Goal: Task Accomplishment & Management: Use online tool/utility

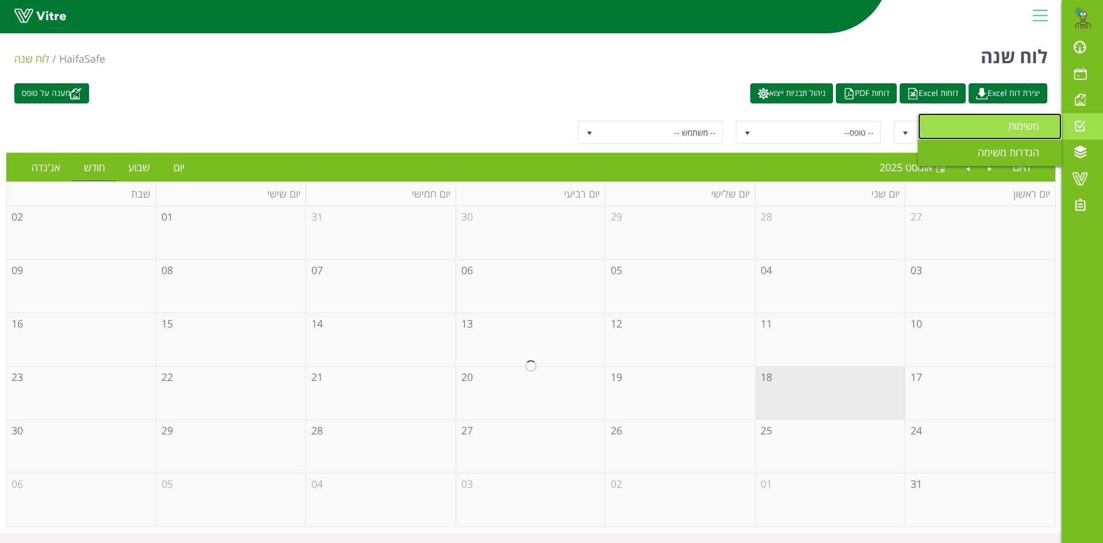
click at [1026, 123] on span "משימות" at bounding box center [1030, 126] width 45 height 14
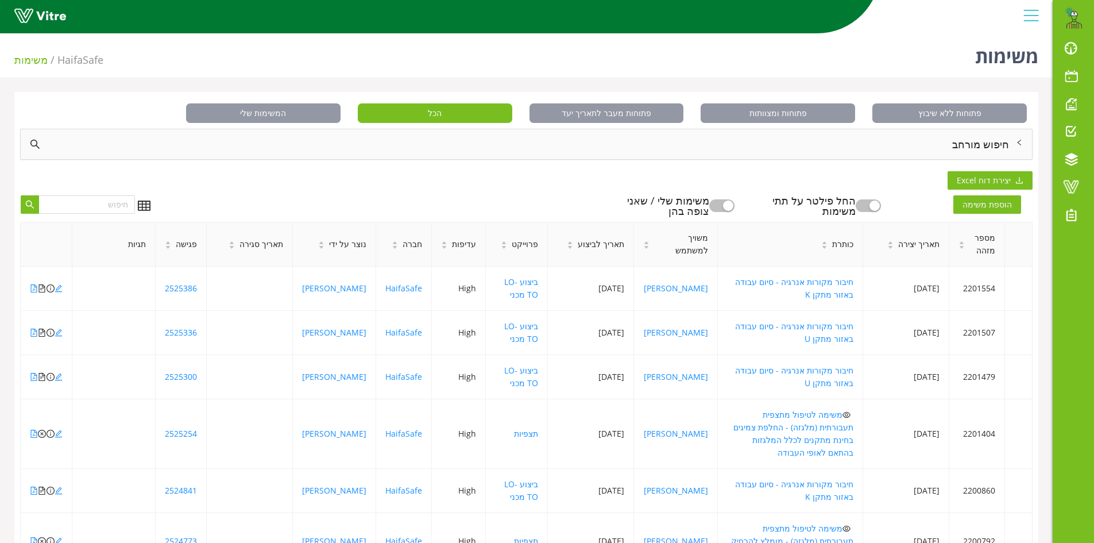
click at [977, 144] on div "חיפוש מורחב" at bounding box center [526, 144] width 1011 height 30
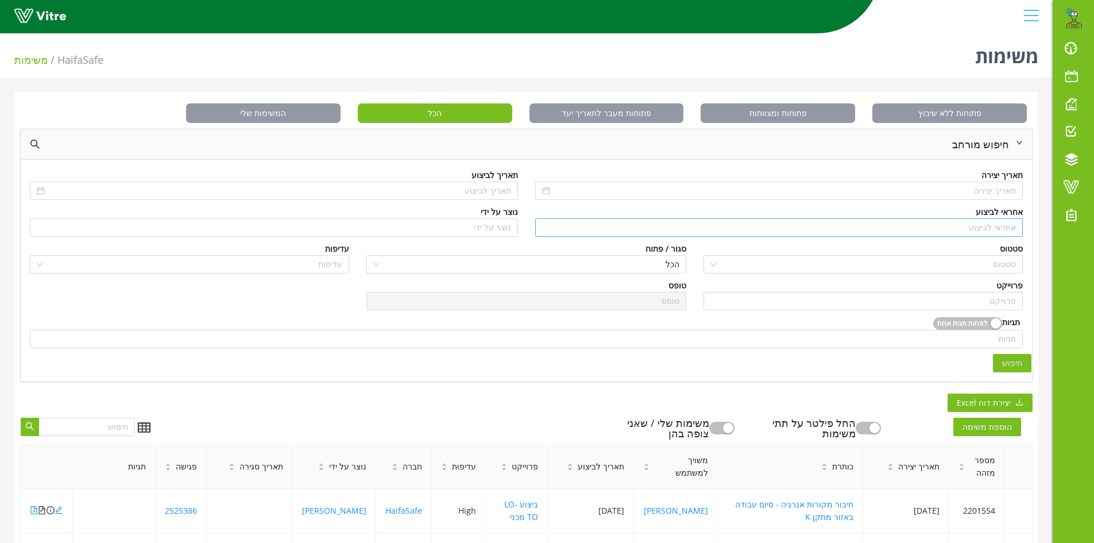
click at [991, 228] on input "search" at bounding box center [779, 227] width 474 height 17
type input "n"
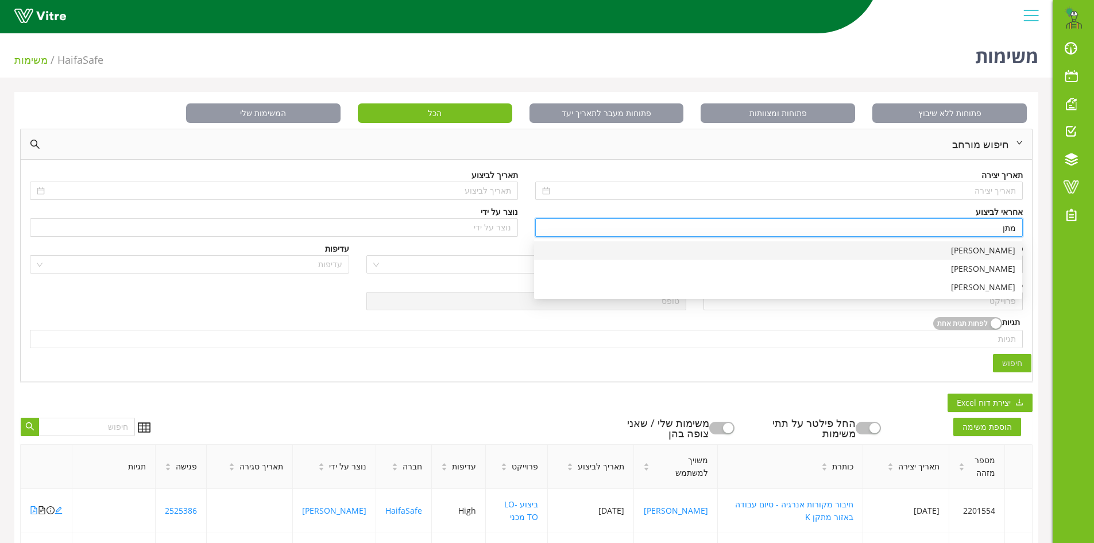
click at [1010, 250] on div "[PERSON_NAME]" at bounding box center [778, 250] width 474 height 13
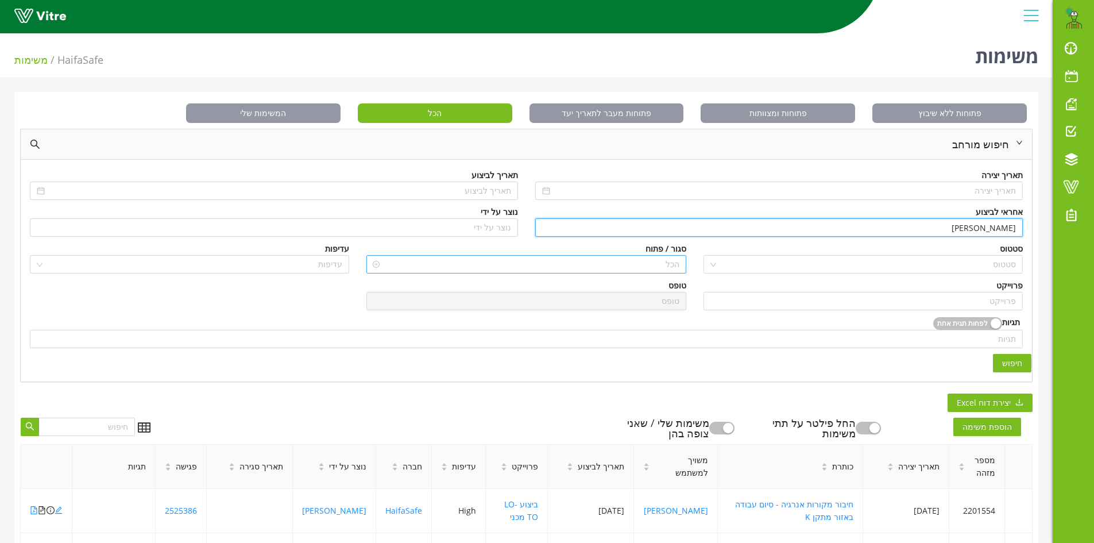
click at [666, 266] on span "הכל" at bounding box center [526, 264] width 306 height 17
type input "[PERSON_NAME]"
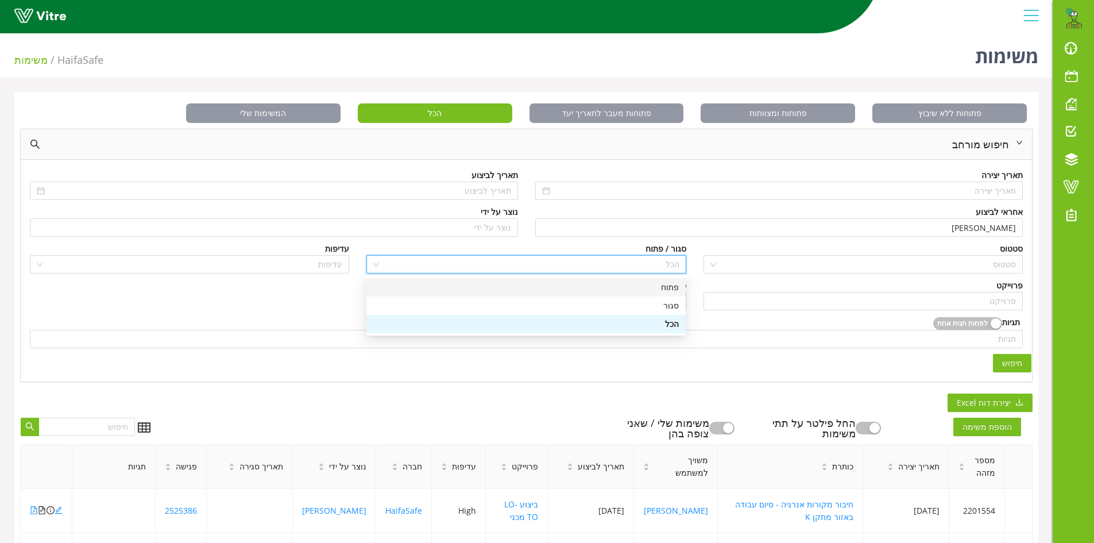
click at [665, 288] on div "פתוח" at bounding box center [526, 287] width 306 height 13
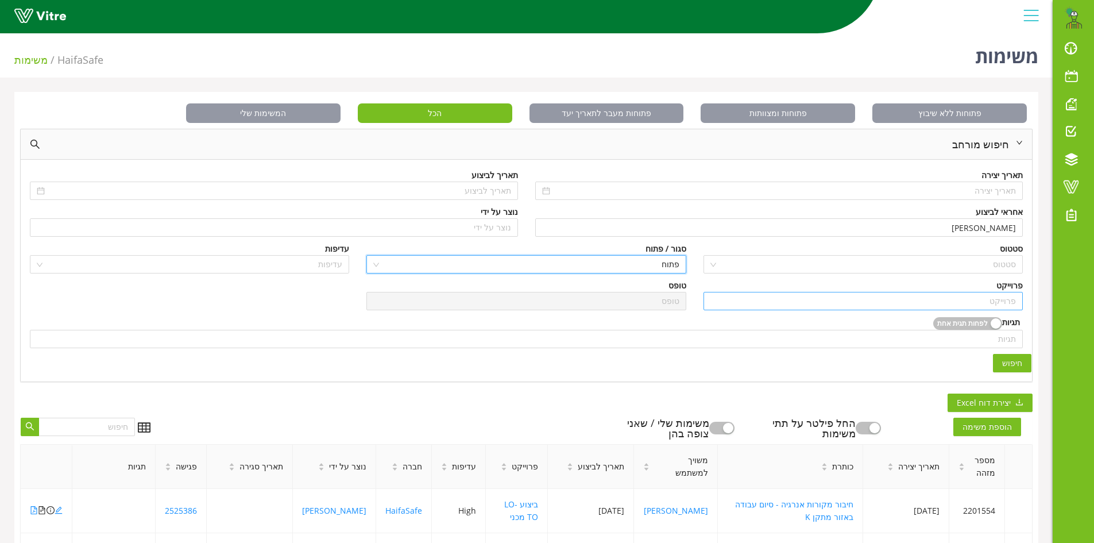
click at [994, 295] on input "search" at bounding box center [863, 300] width 306 height 17
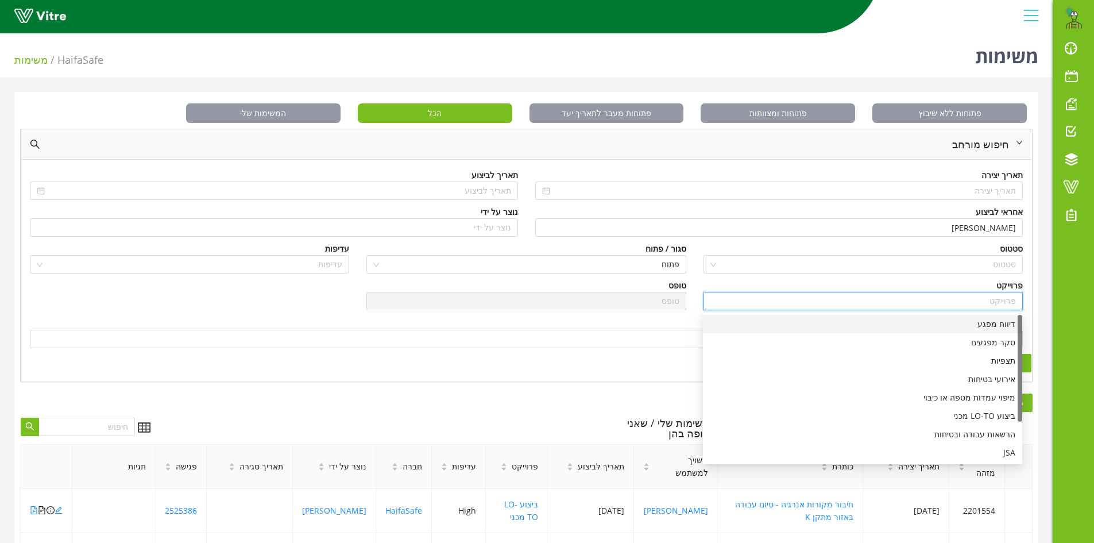
click at [1000, 320] on div "דיווח מפגע" at bounding box center [863, 324] width 306 height 13
type input "דיווח מפגע"
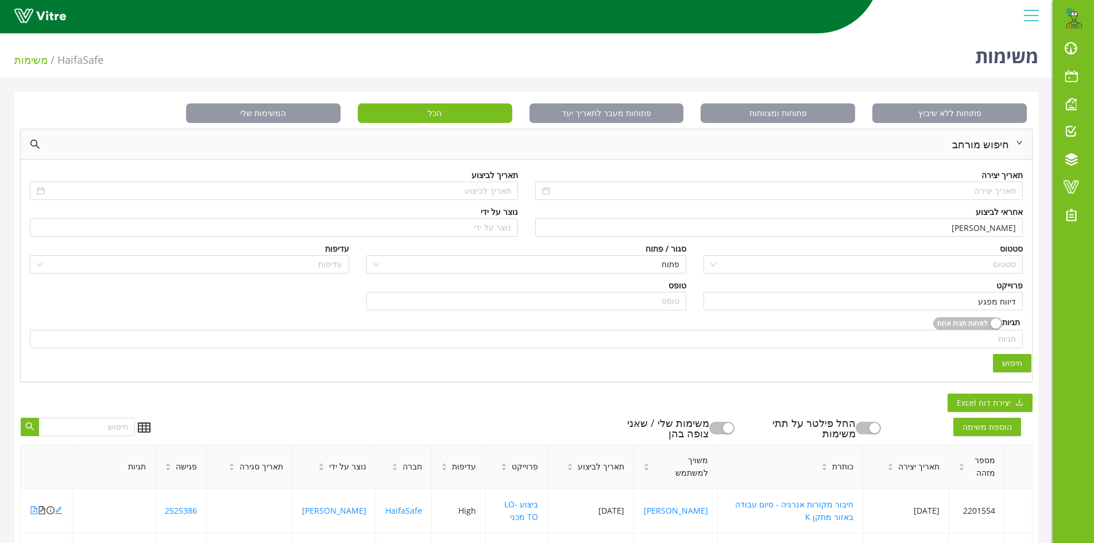
click at [1006, 361] on span "חיפוש" at bounding box center [1012, 363] width 20 height 13
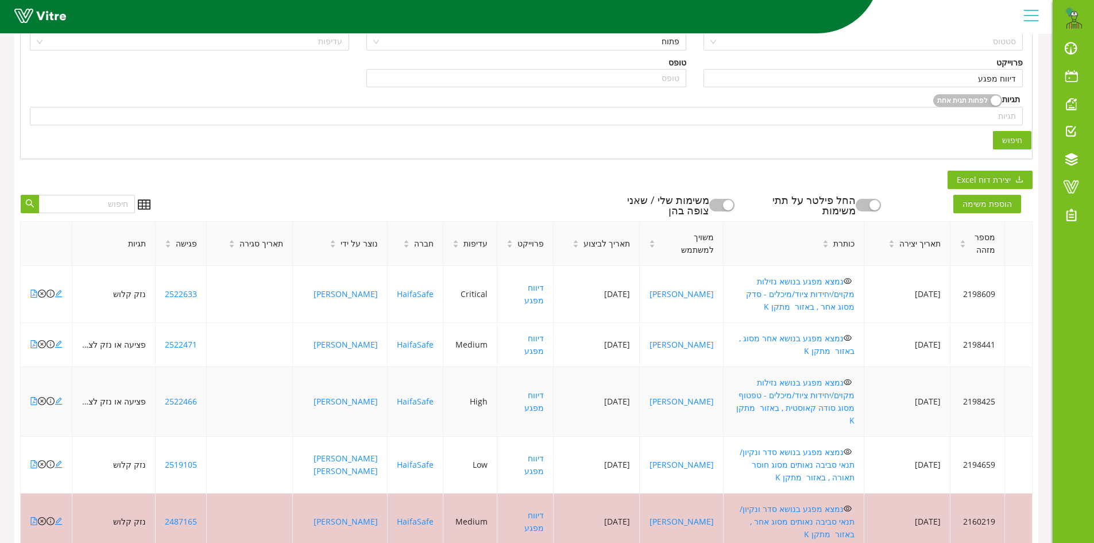
scroll to position [230, 0]
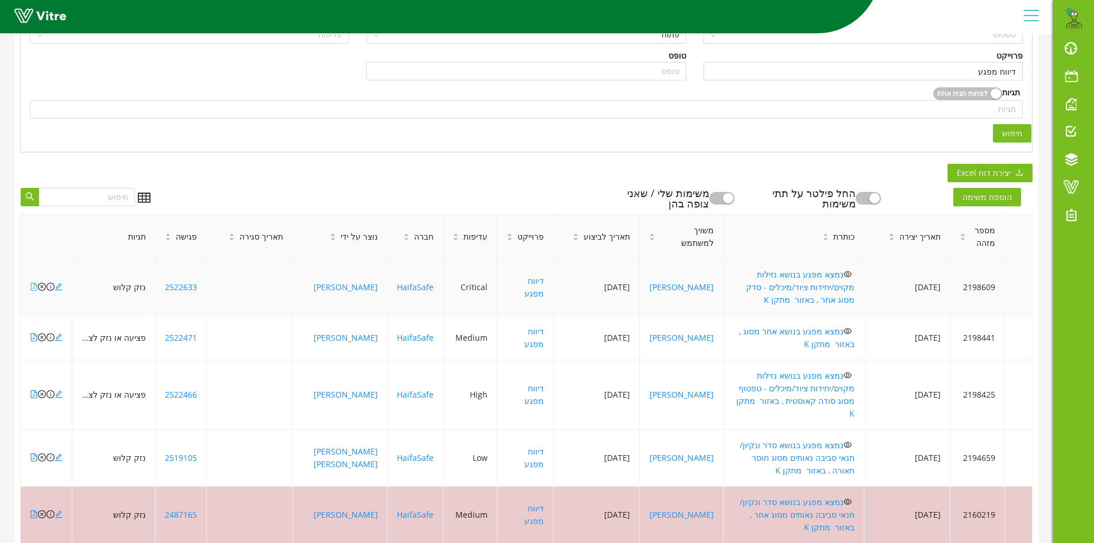
click at [33, 283] on icon "file-pdf" at bounding box center [34, 287] width 8 height 8
click at [33, 333] on icon "file-pdf" at bounding box center [34, 337] width 8 height 8
click at [41, 333] on icon "close-circle" at bounding box center [42, 337] width 8 height 8
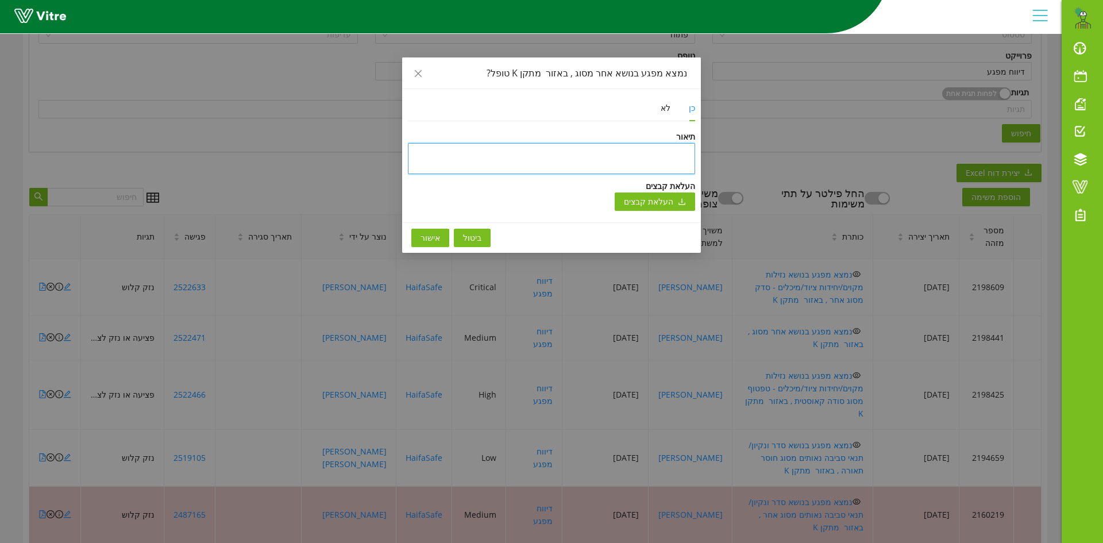
click at [664, 154] on textarea at bounding box center [551, 158] width 287 height 31
type textarea "ט"
type textarea "טו"
type textarea "טופ"
type textarea "טופל"
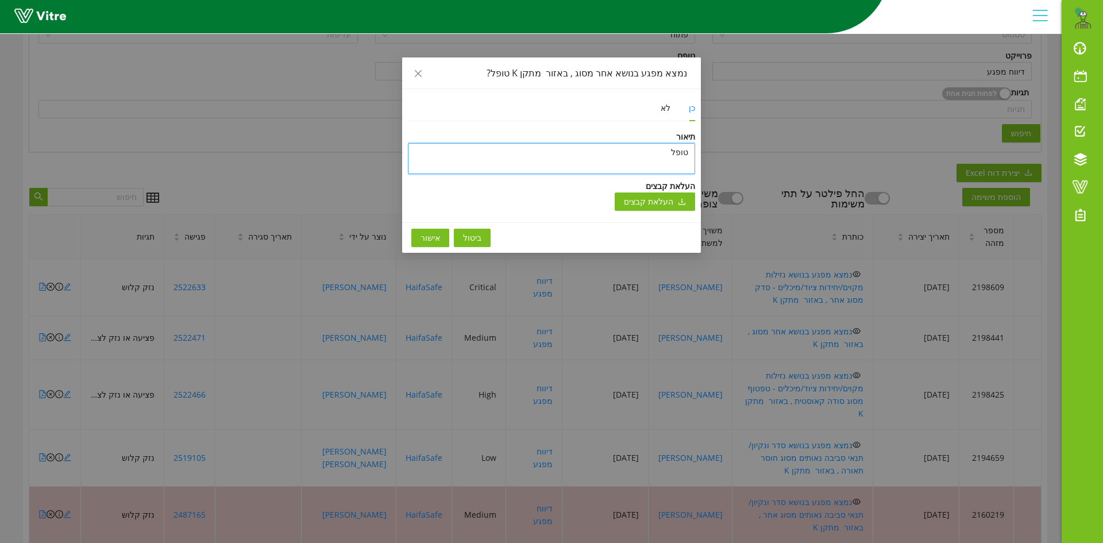
type textarea "טופל"
type textarea "טופל ו"
type textarea "טופל ונ"
type textarea "טופל וני"
type textarea "טופל וניס"
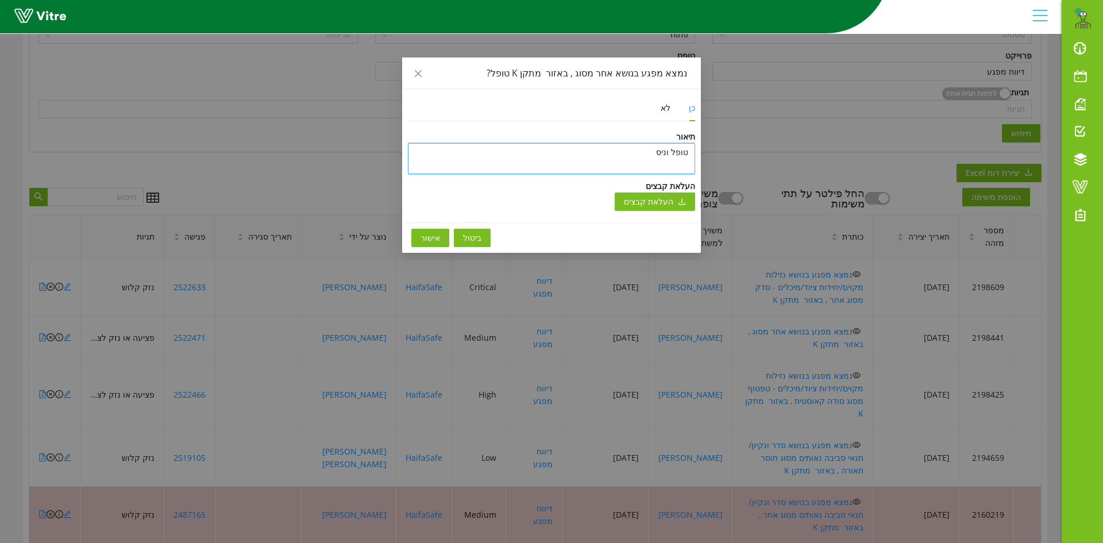
type textarea "טופל וניסג"
type textarea "טופל וניסגר"
type textarea "טופל וניסגר ב"
type textarea "טופל וניסגר בת"
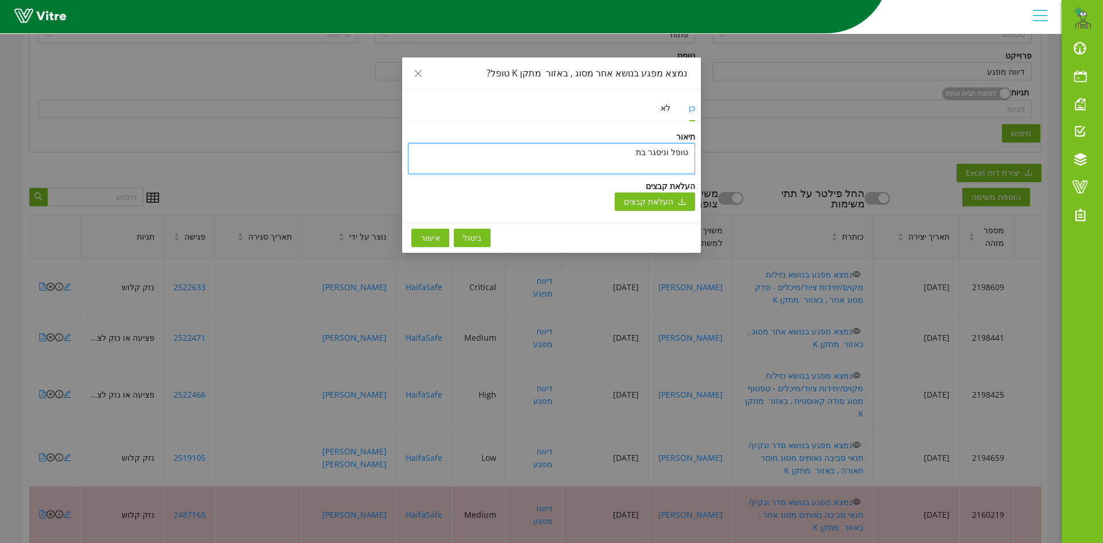
type textarea "[PERSON_NAME] וניסגר בתו"
type textarea "טופל וניסגר בתוכ"
type textarea "[PERSON_NAME] וניסגר בתוכנ"
type textarea "טופל וניסגר בתוכנה"
click at [620, 154] on textarea "טופל וניסגר בתוכנה" at bounding box center [551, 158] width 287 height 31
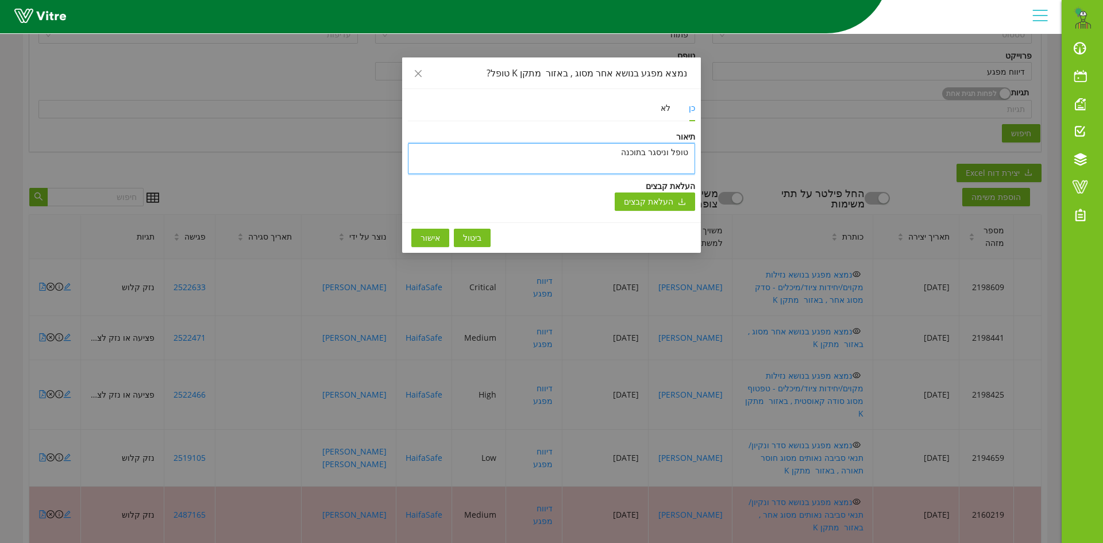
click at [620, 154] on textarea "טופל וניסגר בתוכנה" at bounding box center [551, 158] width 287 height 31
type textarea "טופל וניסגר בתוכנה"
click at [432, 237] on span "אישור" at bounding box center [430, 237] width 20 height 13
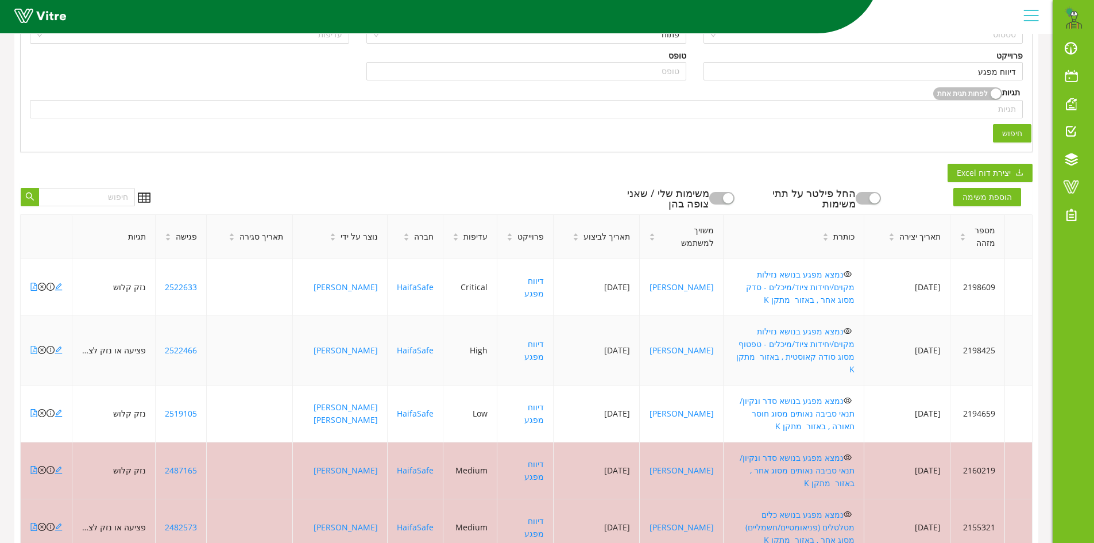
click at [35, 346] on icon "file-pdf" at bounding box center [34, 350] width 8 height 8
click at [41, 346] on icon "close-circle" at bounding box center [42, 350] width 8 height 8
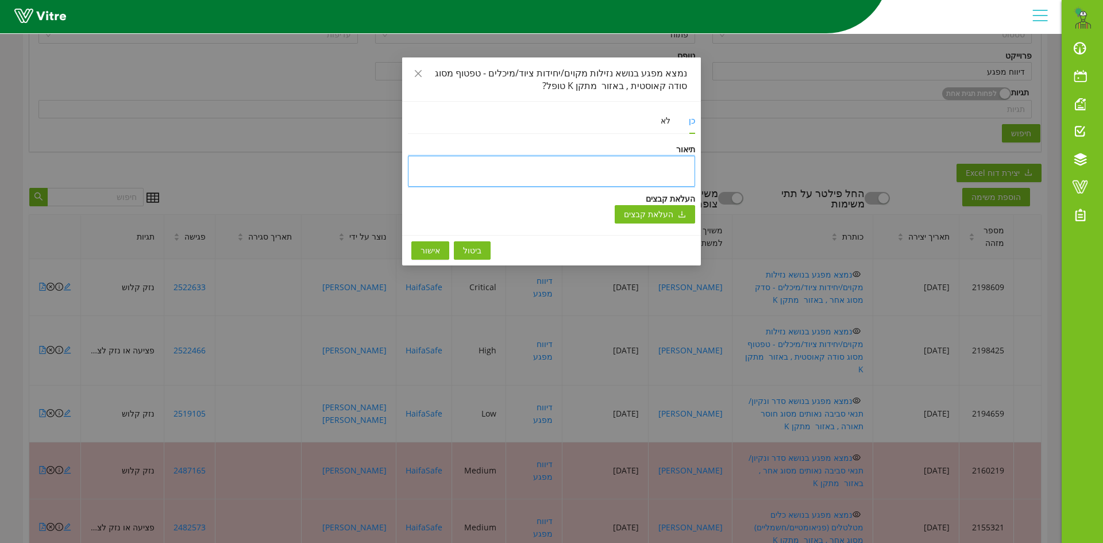
click at [646, 162] on textarea at bounding box center [551, 171] width 287 height 31
paste textarea "טופל וניסגר בתוכנה"
type textarea "טופל וניסגר בתוכנה"
click at [428, 246] on span "אישור" at bounding box center [430, 250] width 20 height 13
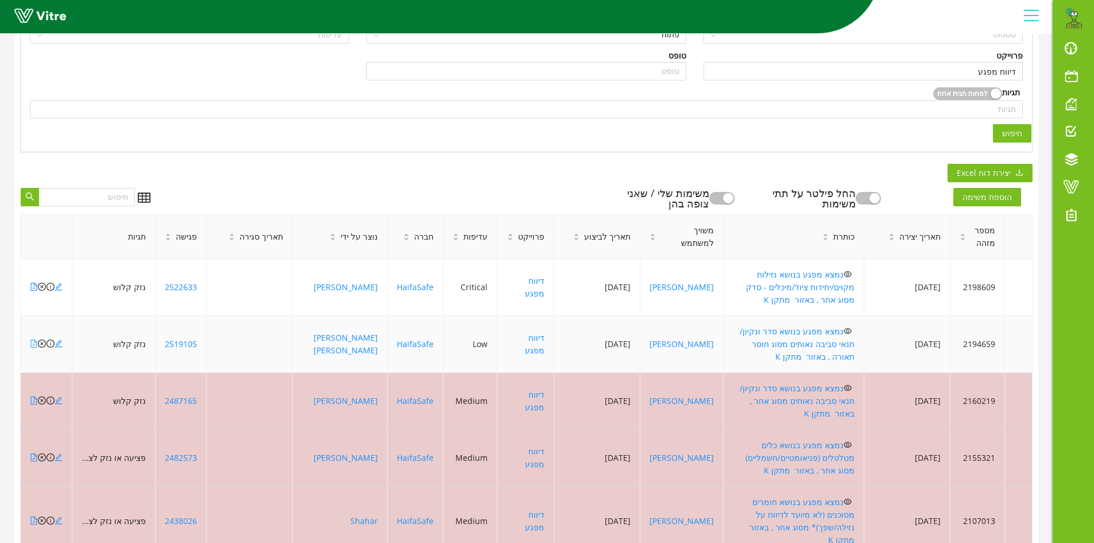
click at [32, 339] on icon "file-pdf" at bounding box center [34, 343] width 8 height 8
click at [34, 283] on icon "file-pdf" at bounding box center [34, 287] width 8 height 8
click at [41, 283] on icon "close-circle" at bounding box center [42, 287] width 8 height 8
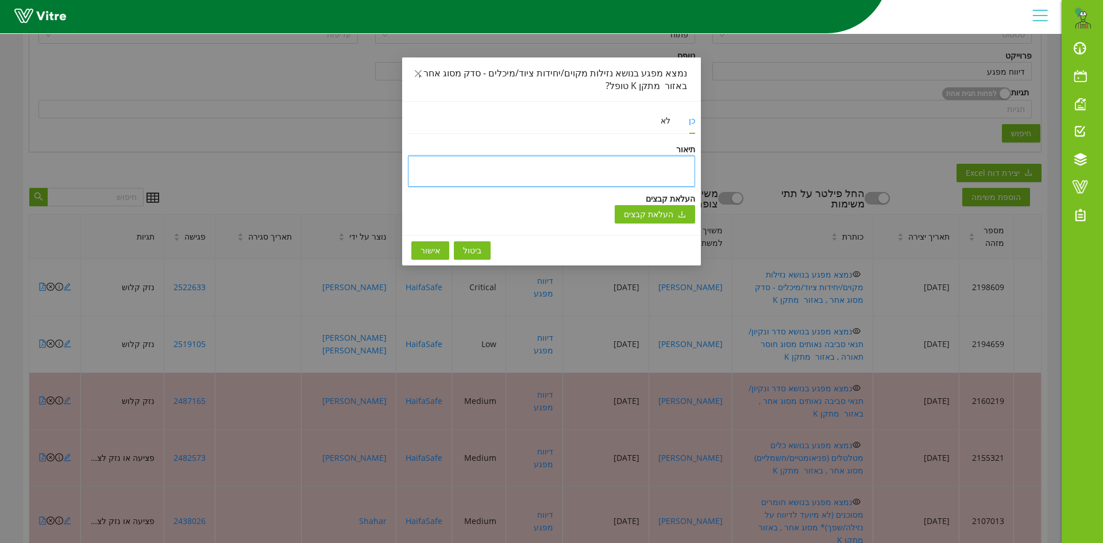
click at [598, 163] on textarea at bounding box center [551, 171] width 287 height 31
paste textarea "קומת 02R בהיקף של הריאקטורים"
type textarea "קומת 02R בהיקף של הריאקטורים"
click at [570, 167] on textarea "קומת 02R בהיקף של הריאקטורים" at bounding box center [551, 171] width 287 height 31
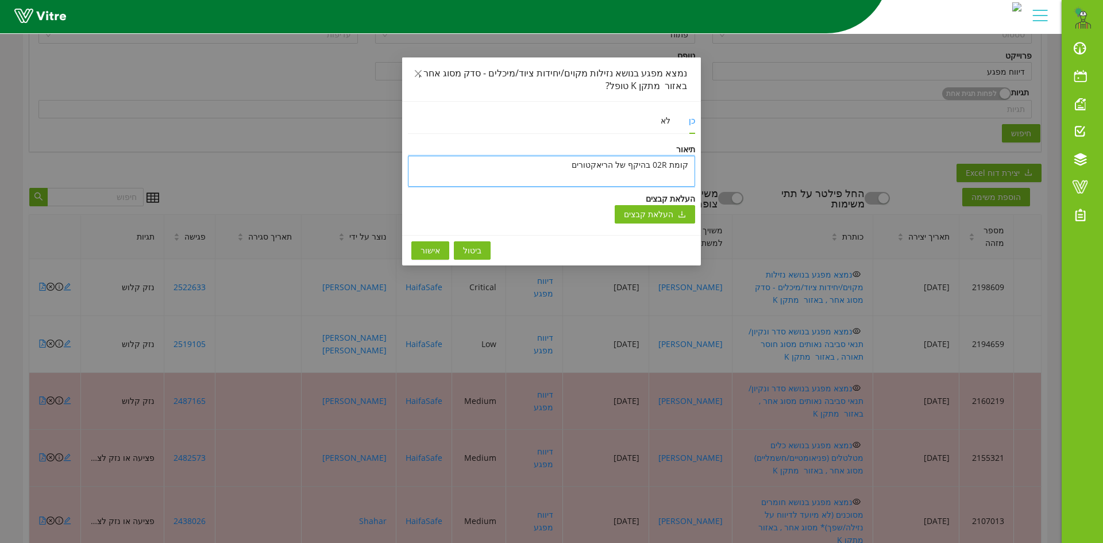
click at [570, 167] on textarea "קומת 02R בהיקף של הריאקטורים" at bounding box center [551, 171] width 287 height 31
type textarea "ט"
type textarea "טו"
type textarea "טופ"
type textarea "טופל"
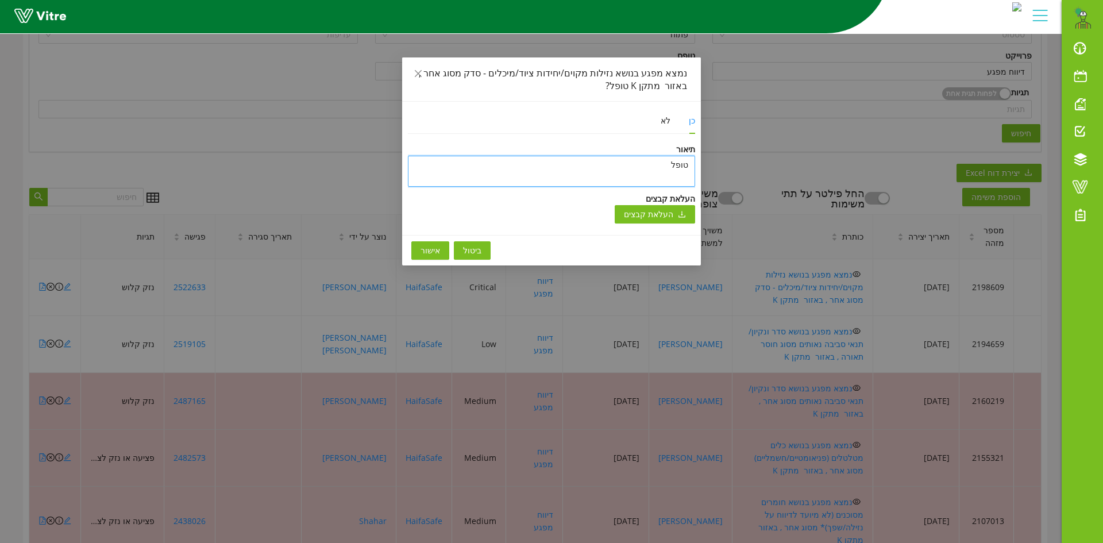
type textarea "טופל"
type textarea "טופל ו"
type textarea "טופל ונ"
type textarea "טופל וני"
type textarea "טופל וניס"
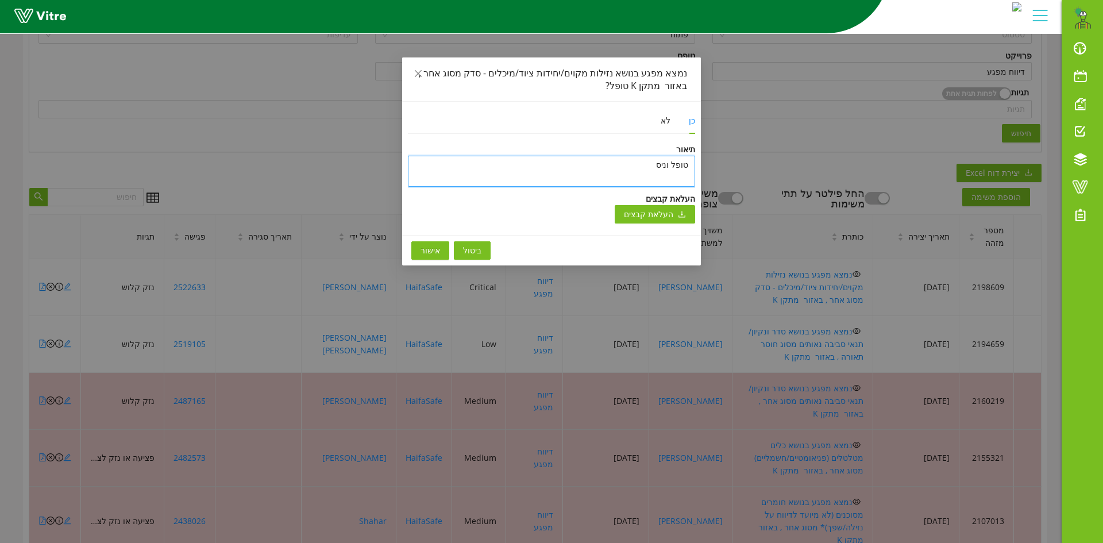
type textarea "טופל וניסג"
type textarea "טופל וניסגר"
type textarea "טופל וניסגר ב"
type textarea "טופל וניסגר בת"
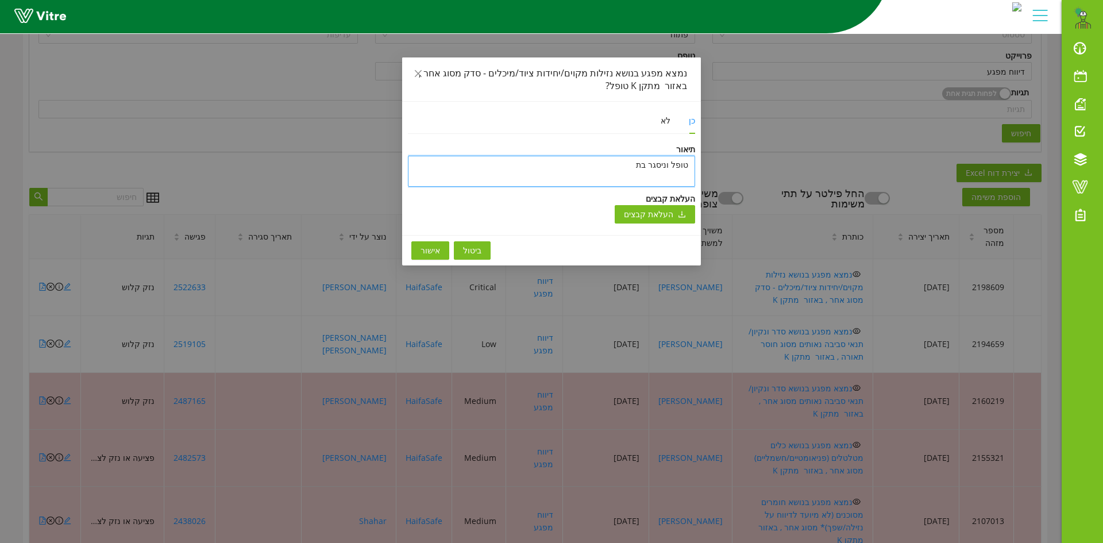
type textarea "[PERSON_NAME] וניסגר בתו"
type textarea "טופל וניסגר בתוכ"
type textarea "[PERSON_NAME] וניסגר בתוכנ"
type textarea "טופל וניסגר בתוכנה"
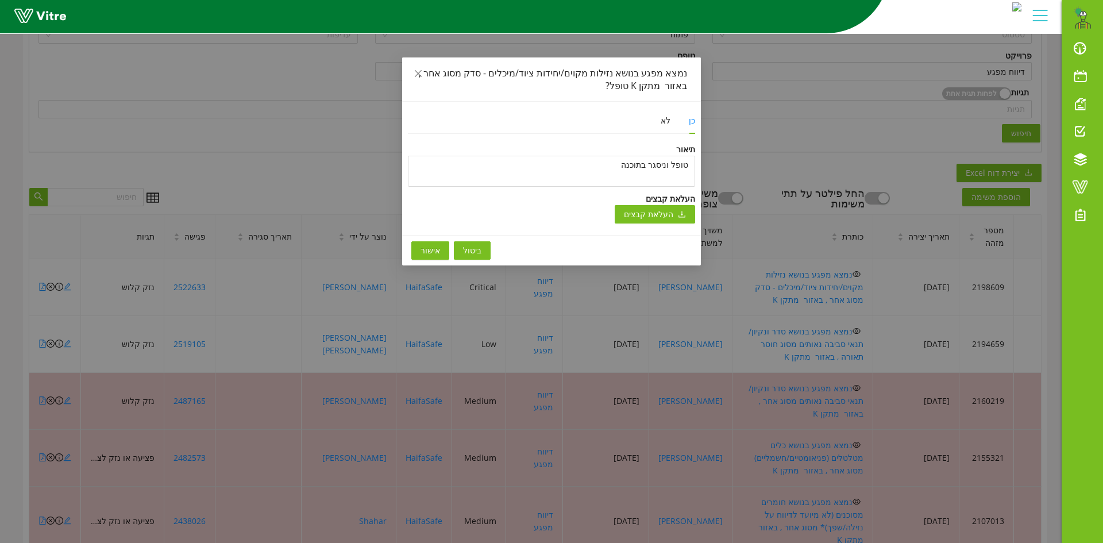
click at [434, 249] on span "אישור" at bounding box center [430, 250] width 20 height 13
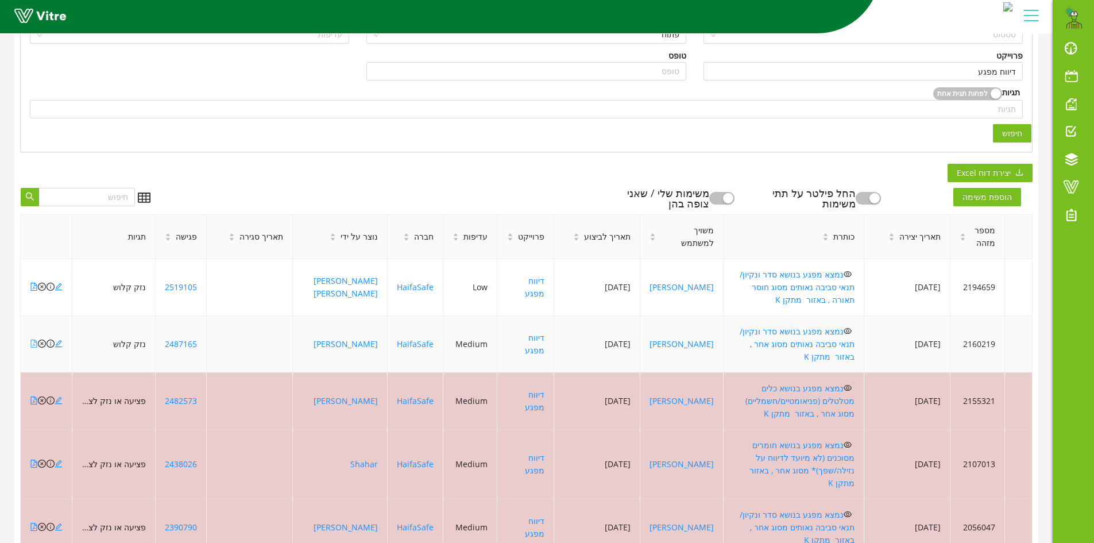
click at [32, 339] on icon "file-pdf" at bounding box center [34, 343] width 8 height 8
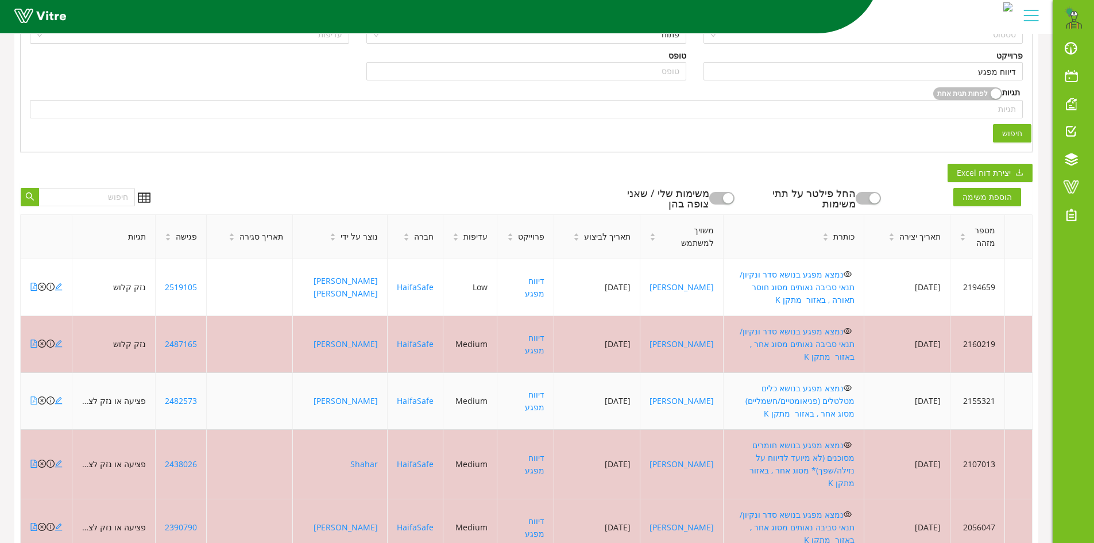
click at [33, 396] on icon "file-pdf" at bounding box center [34, 400] width 8 height 8
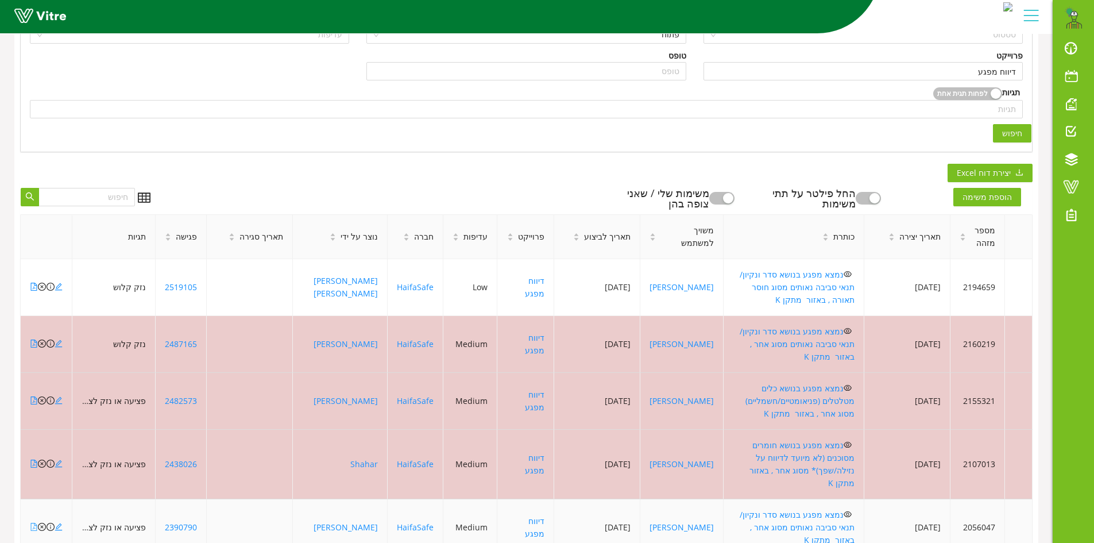
click at [34, 523] on icon "file-pdf" at bounding box center [34, 527] width 8 height 8
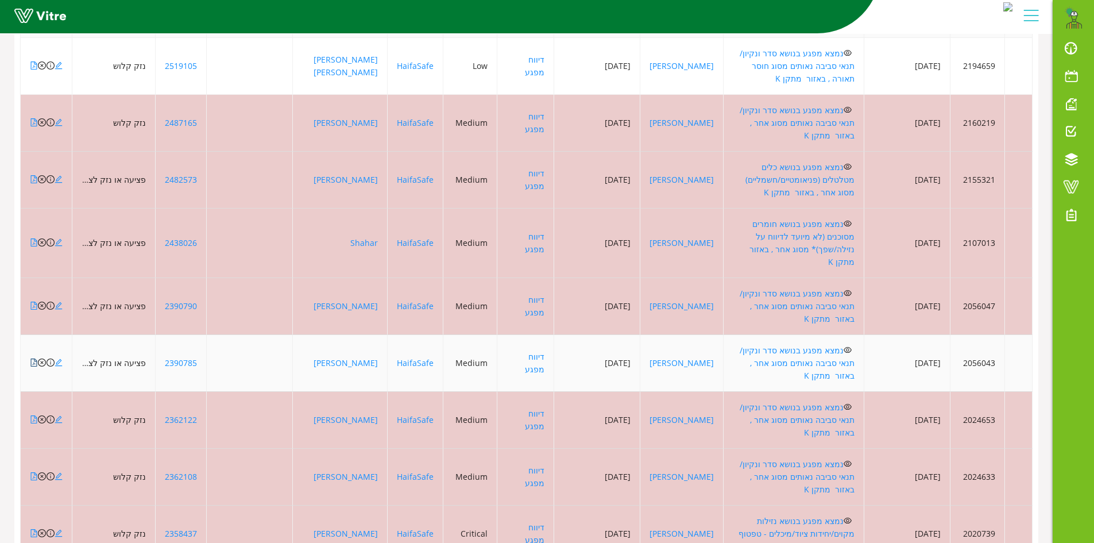
scroll to position [164, 0]
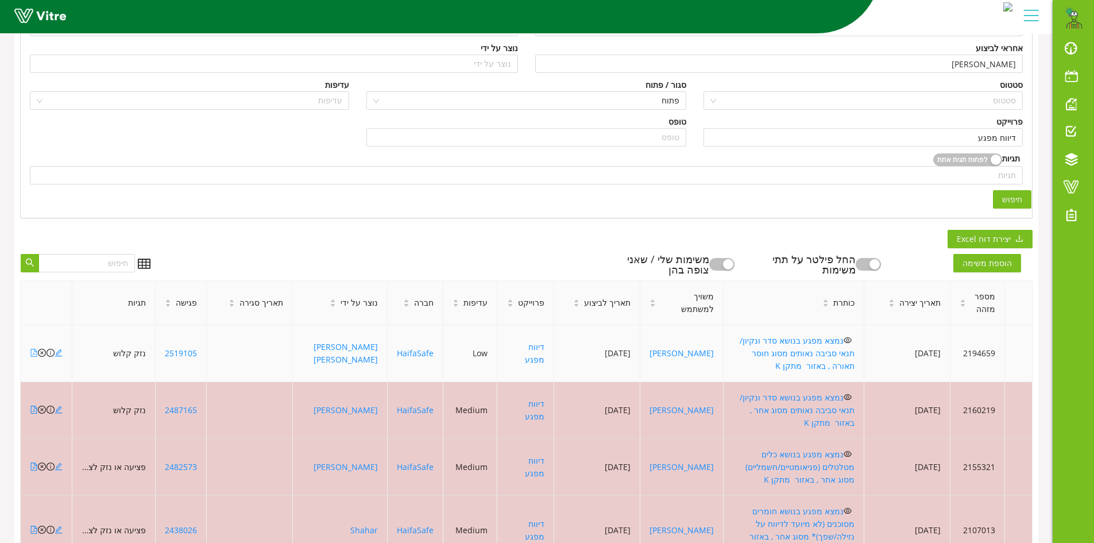
click at [34, 349] on icon "file-pdf" at bounding box center [34, 353] width 8 height 8
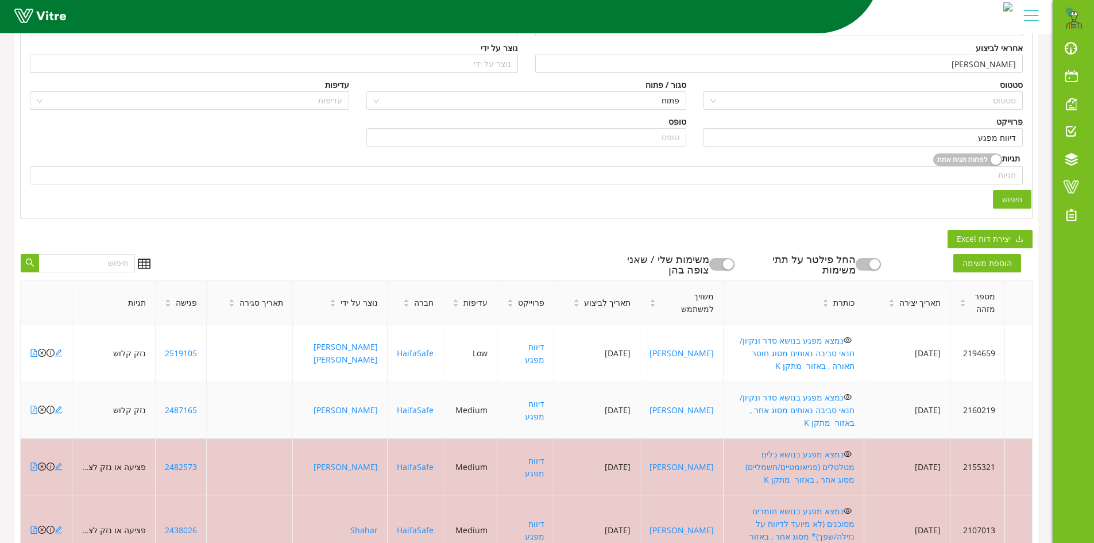
click at [33, 405] on icon "file-pdf" at bounding box center [34, 409] width 8 height 8
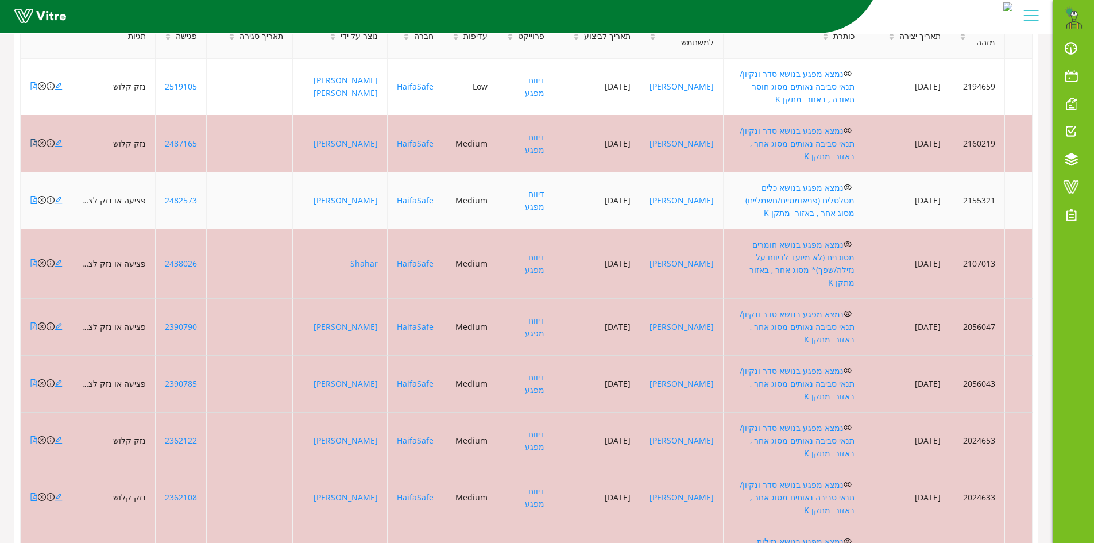
scroll to position [451, 0]
